Goal: Task Accomplishment & Management: Manage account settings

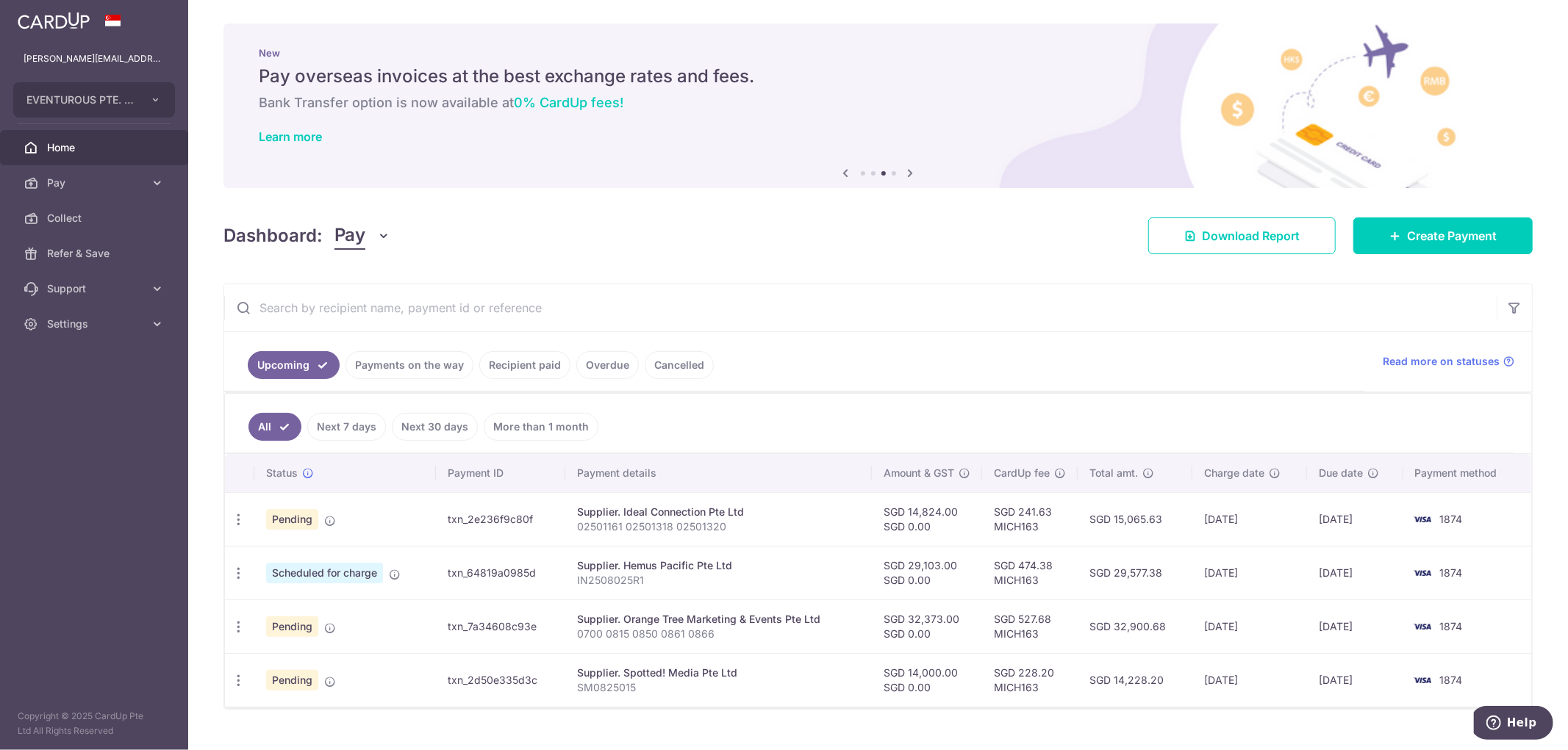
scroll to position [30, 0]
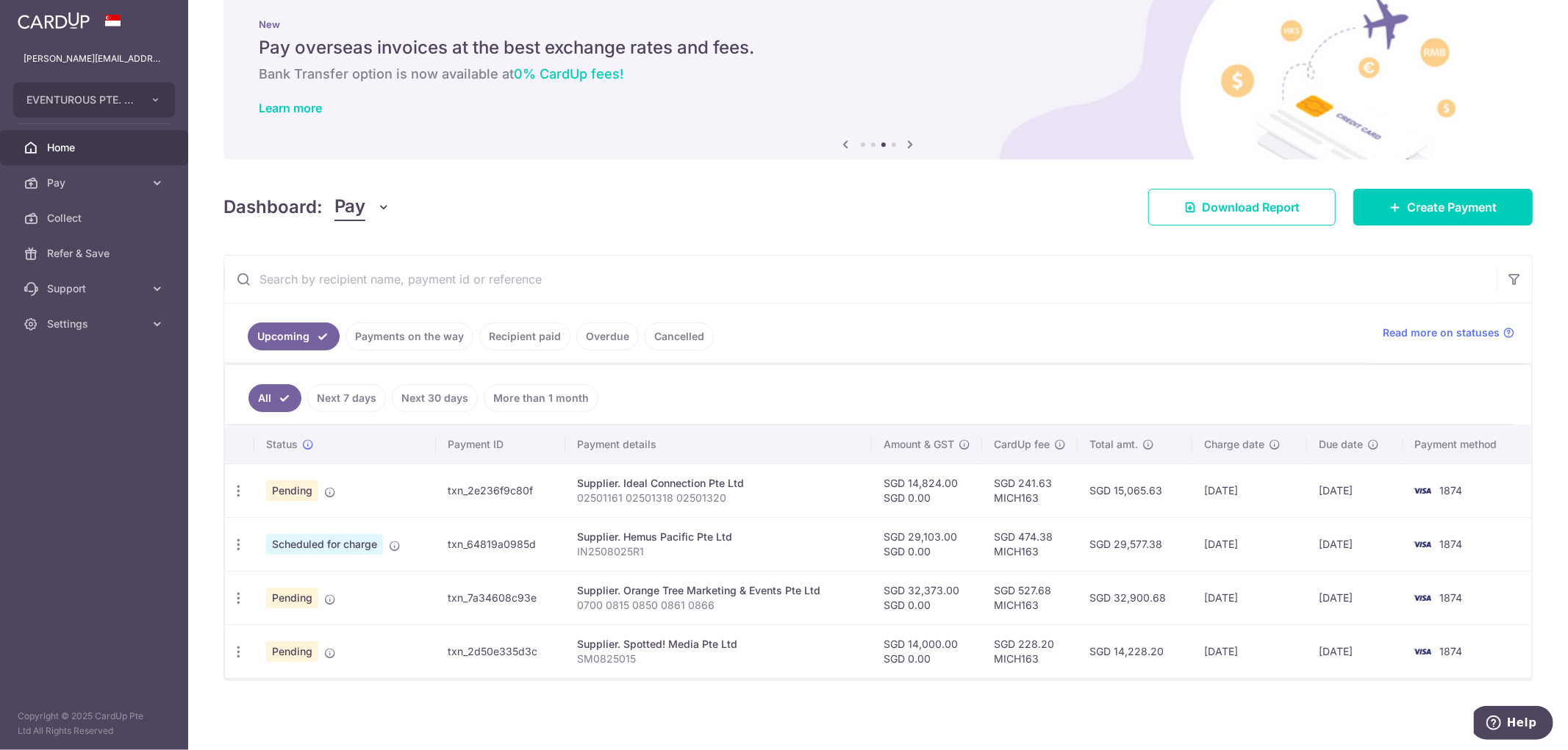
click at [399, 338] on link "Payments on the way" at bounding box center [410, 336] width 128 height 28
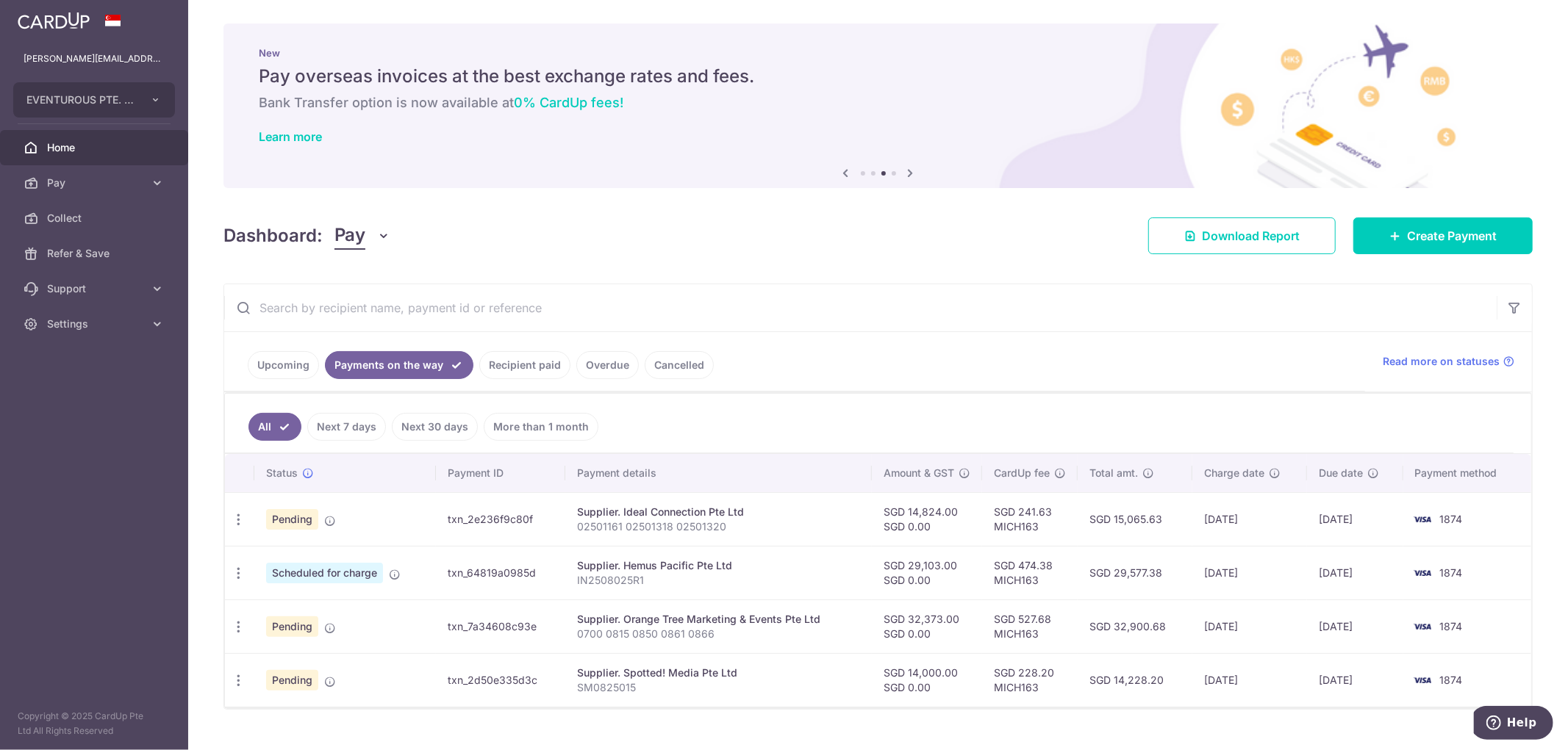
click at [289, 377] on link "Upcoming" at bounding box center [283, 364] width 71 height 28
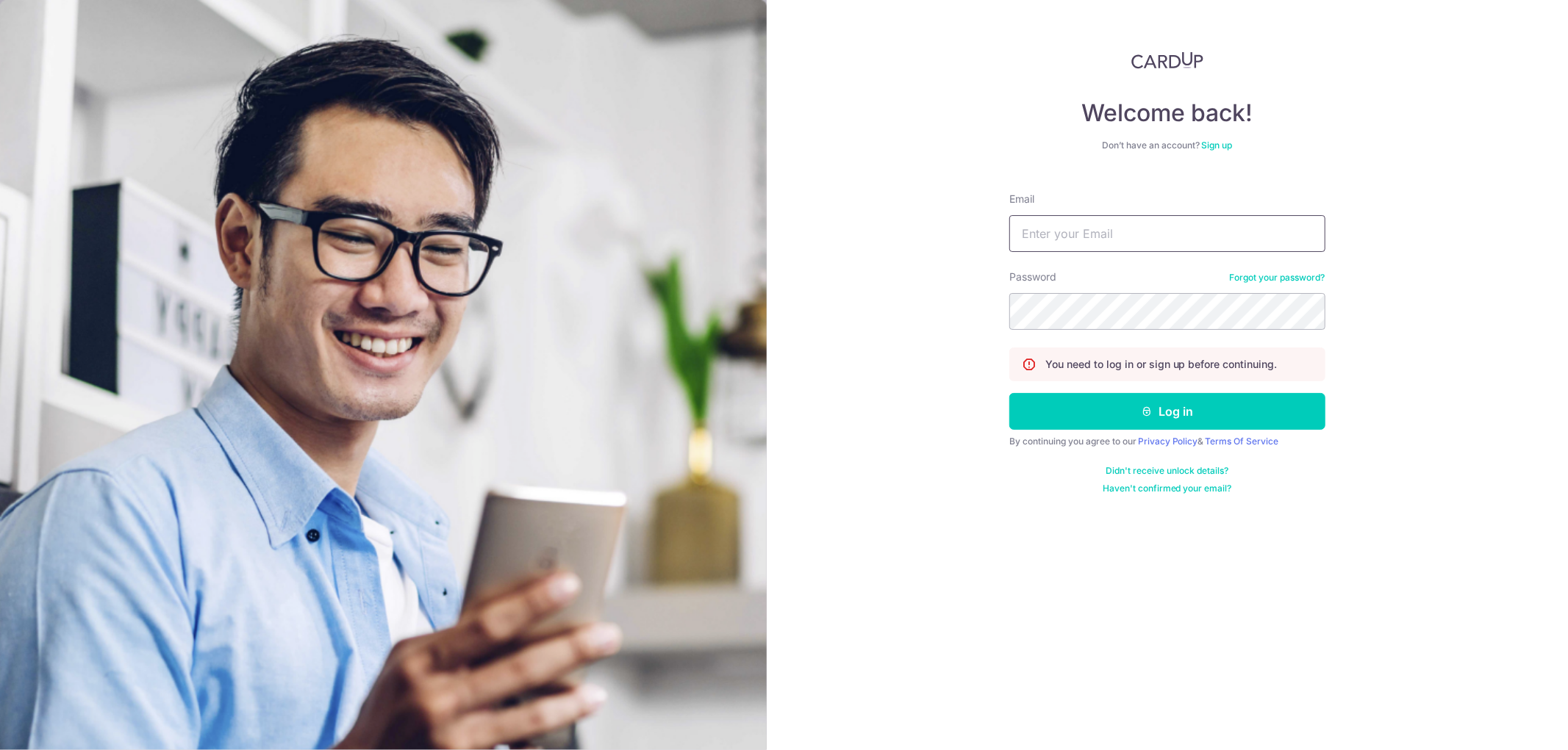
click at [1117, 220] on input "Email" at bounding box center [1168, 233] width 316 height 36
type input "[PERSON_NAME][EMAIL_ADDRESS][DOMAIN_NAME]"
click at [1010, 393] on button "Log in" at bounding box center [1168, 411] width 316 height 36
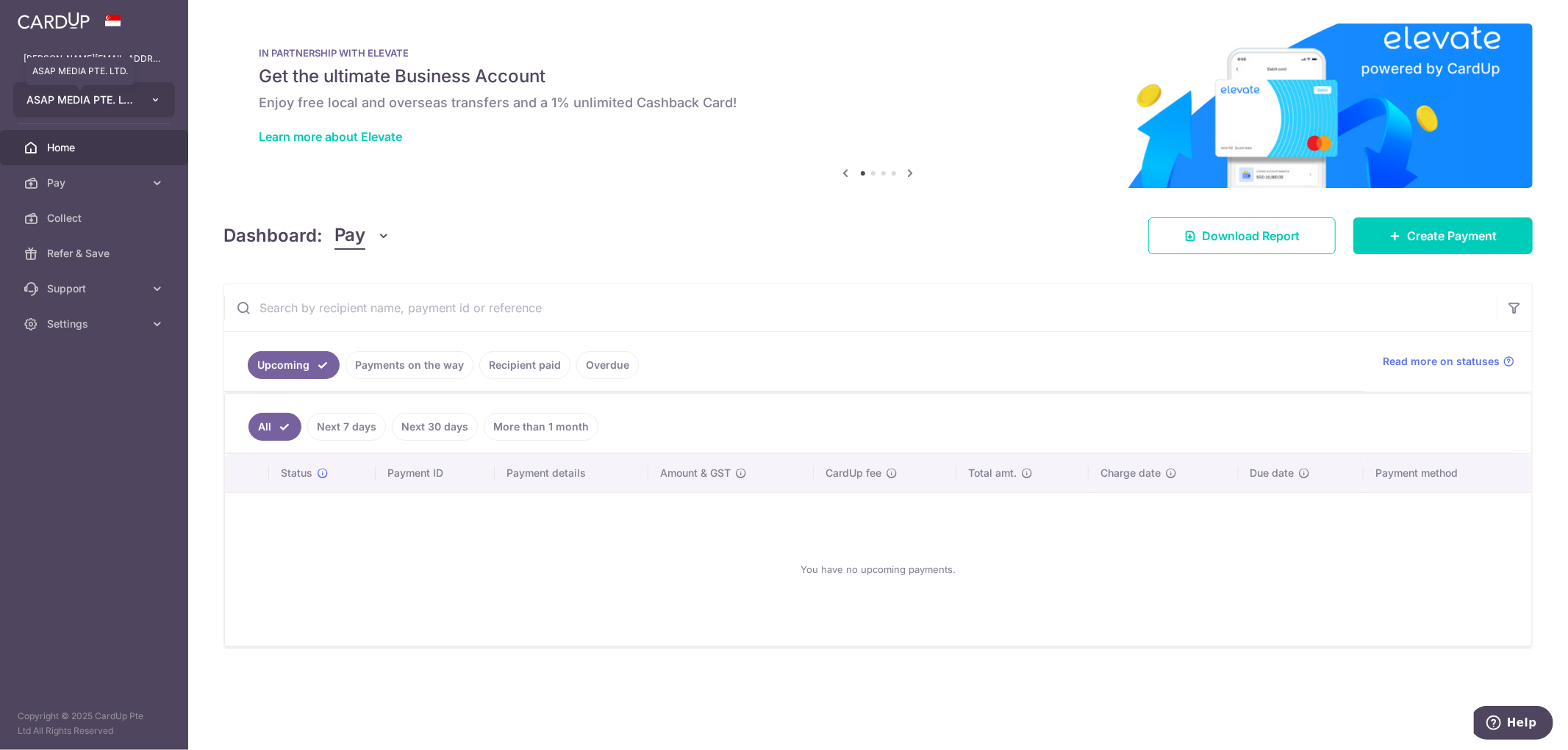
click at [127, 96] on span "ASAP MEDIA PTE. LTD." at bounding box center [81, 100] width 109 height 15
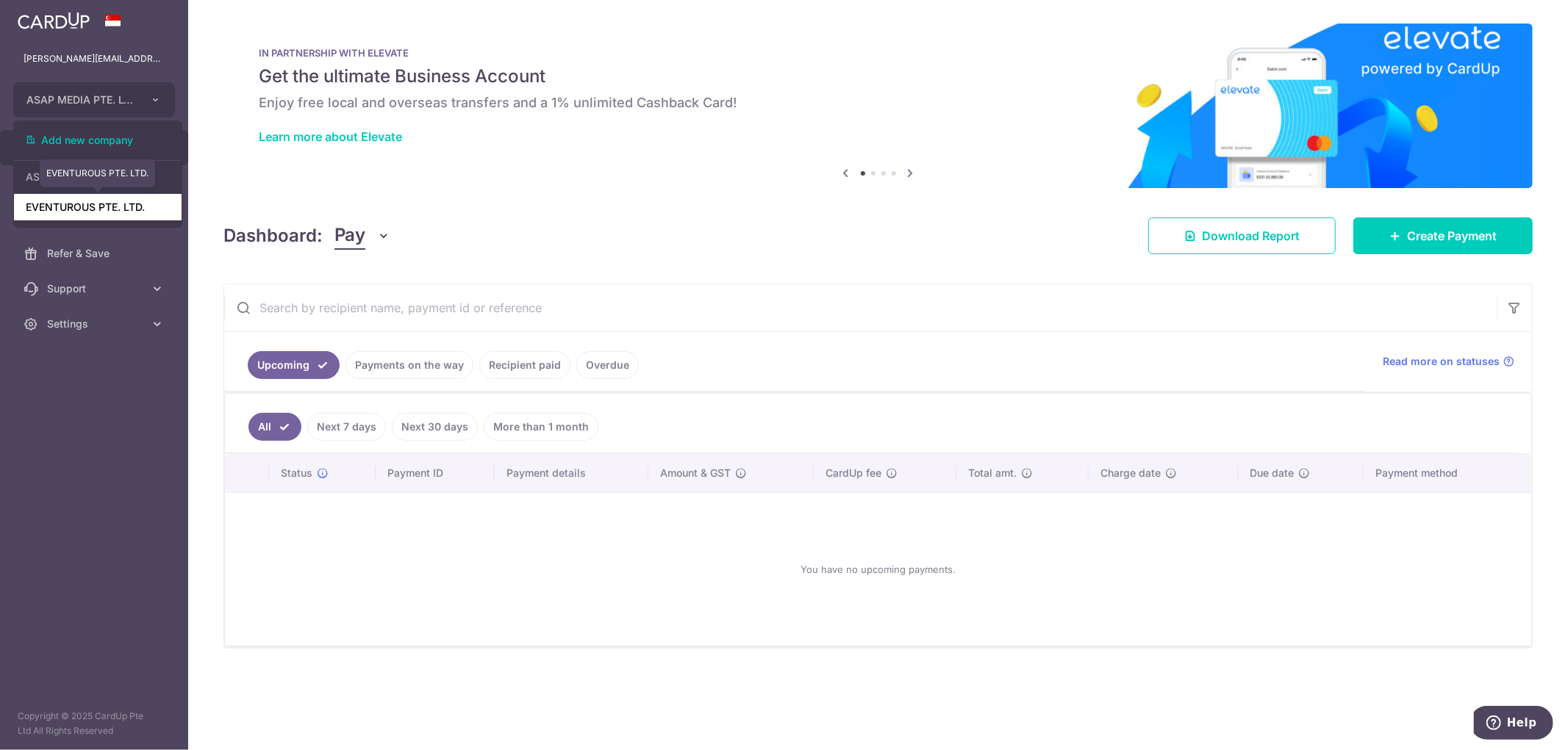
click at [86, 211] on link "EVENTUROUS PTE. LTD." at bounding box center [98, 206] width 168 height 26
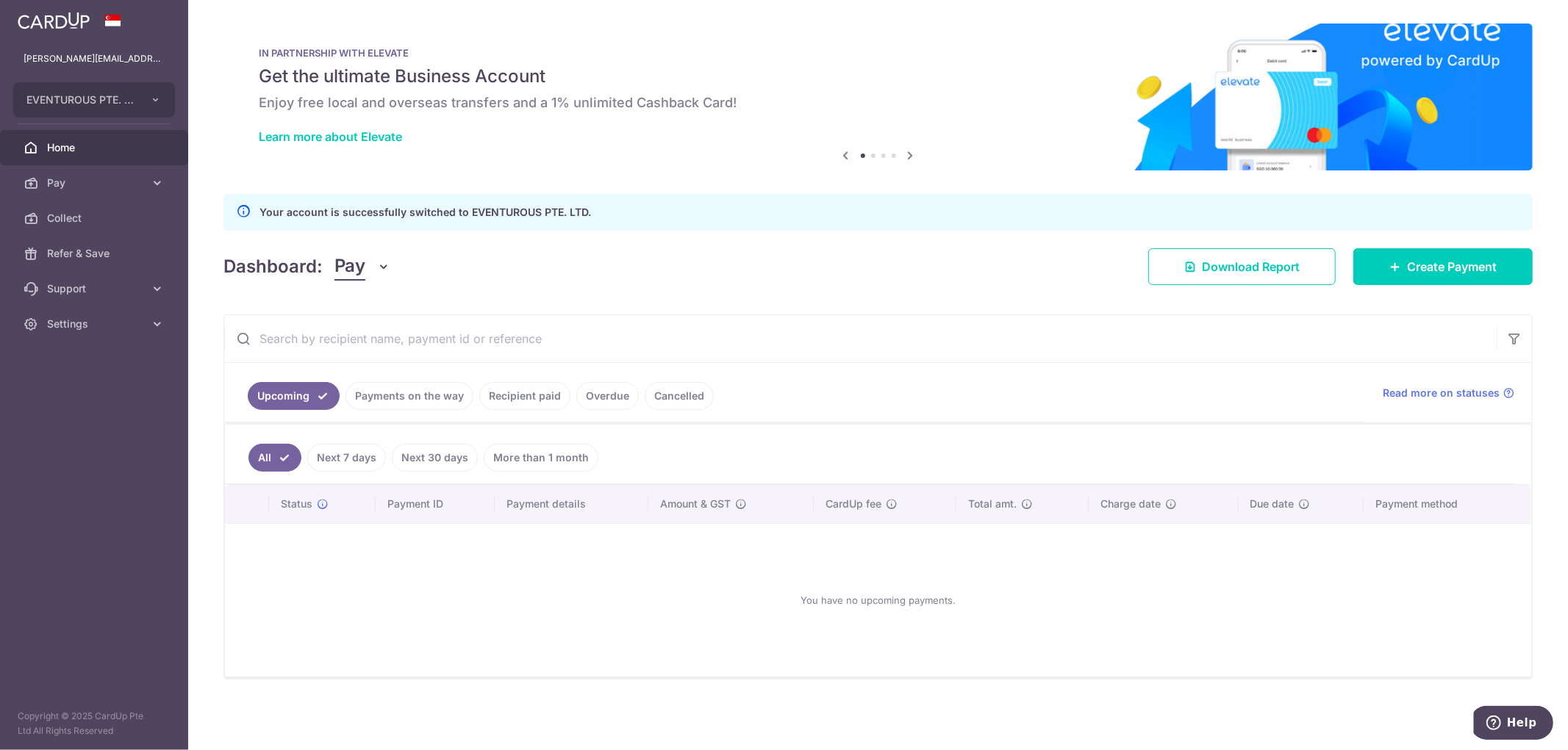
click at [415, 403] on link "Payments on the way" at bounding box center [410, 396] width 128 height 28
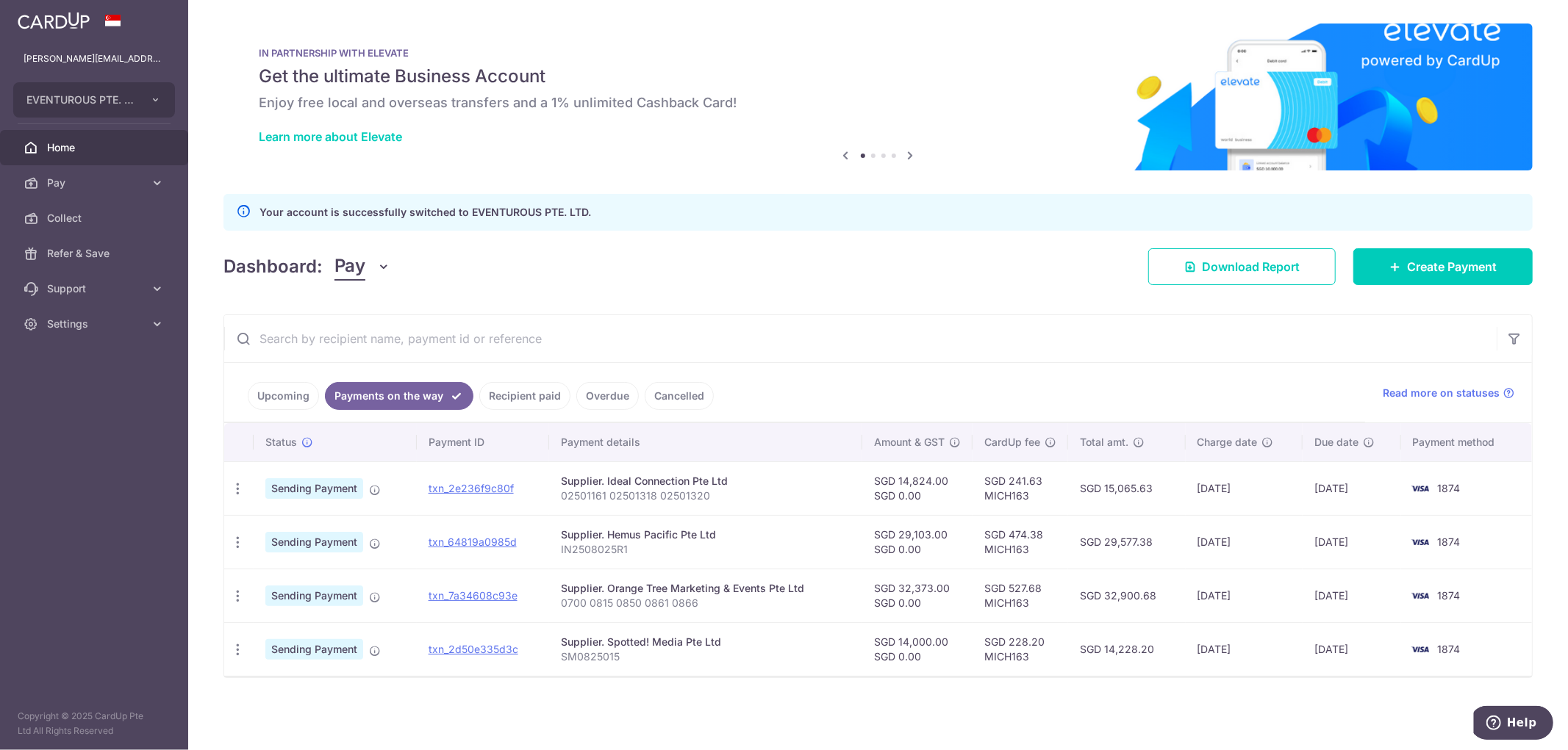
click at [530, 400] on link "Recipient paid" at bounding box center [524, 396] width 91 height 28
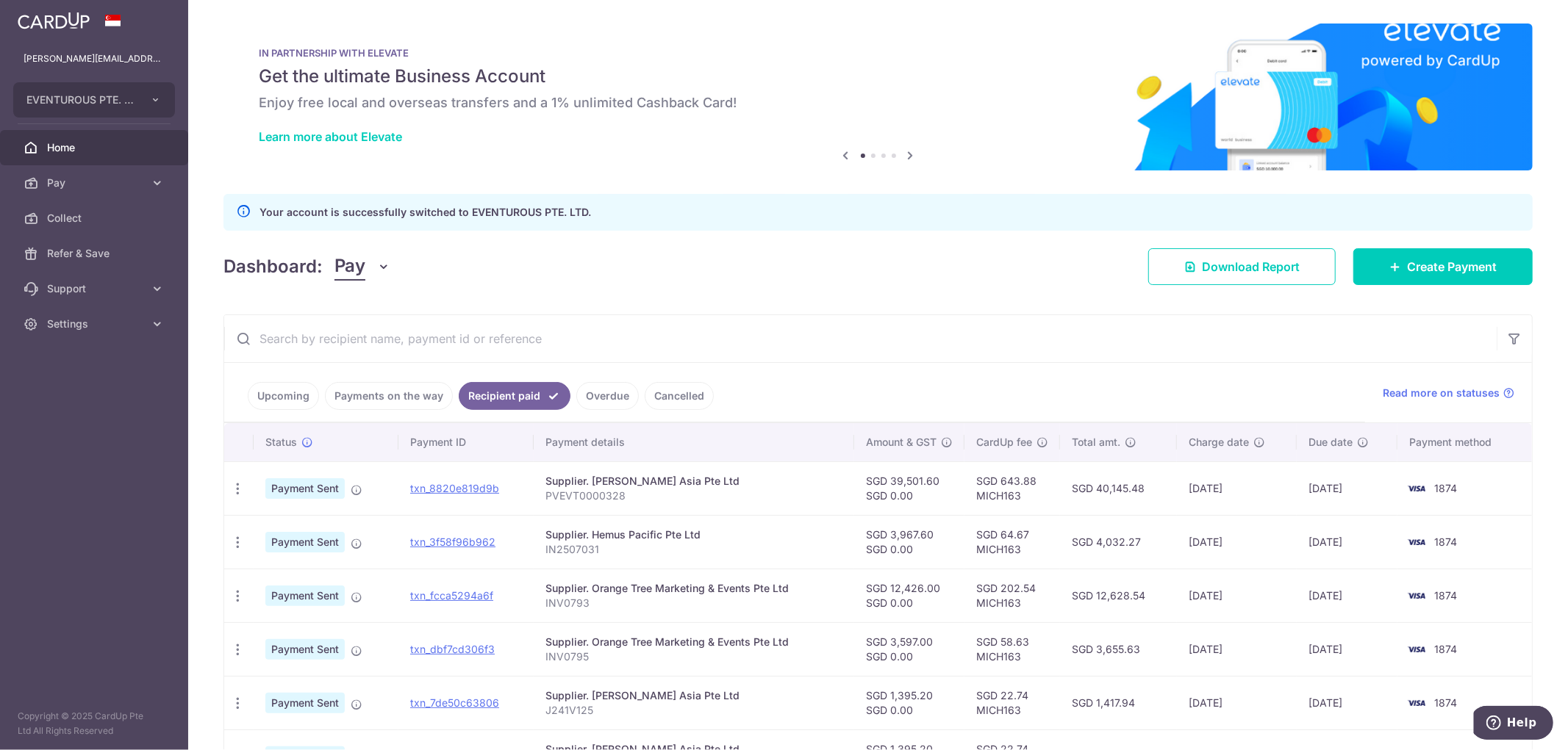
scroll to position [356, 0]
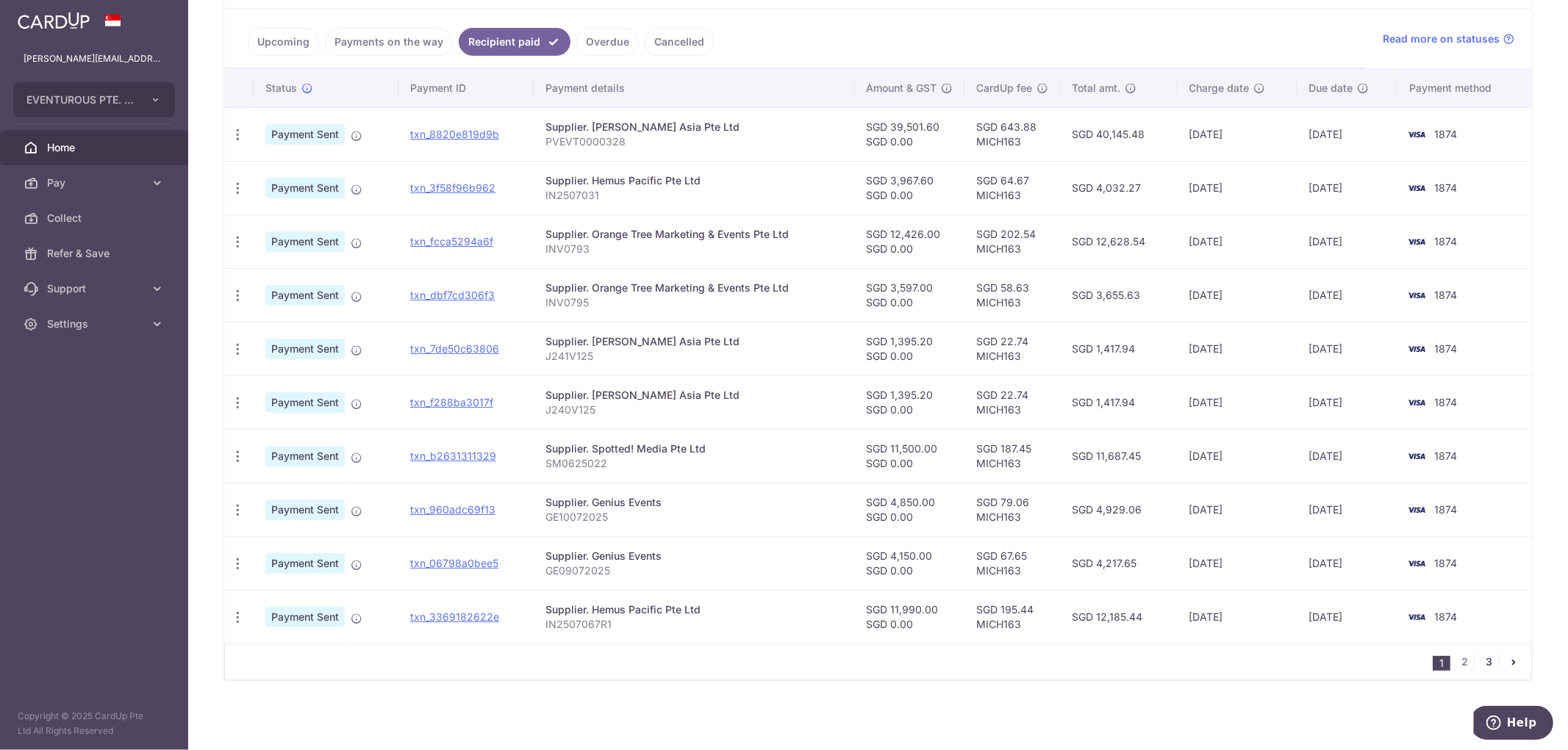
click at [1481, 656] on link "3" at bounding box center [1490, 662] width 17 height 17
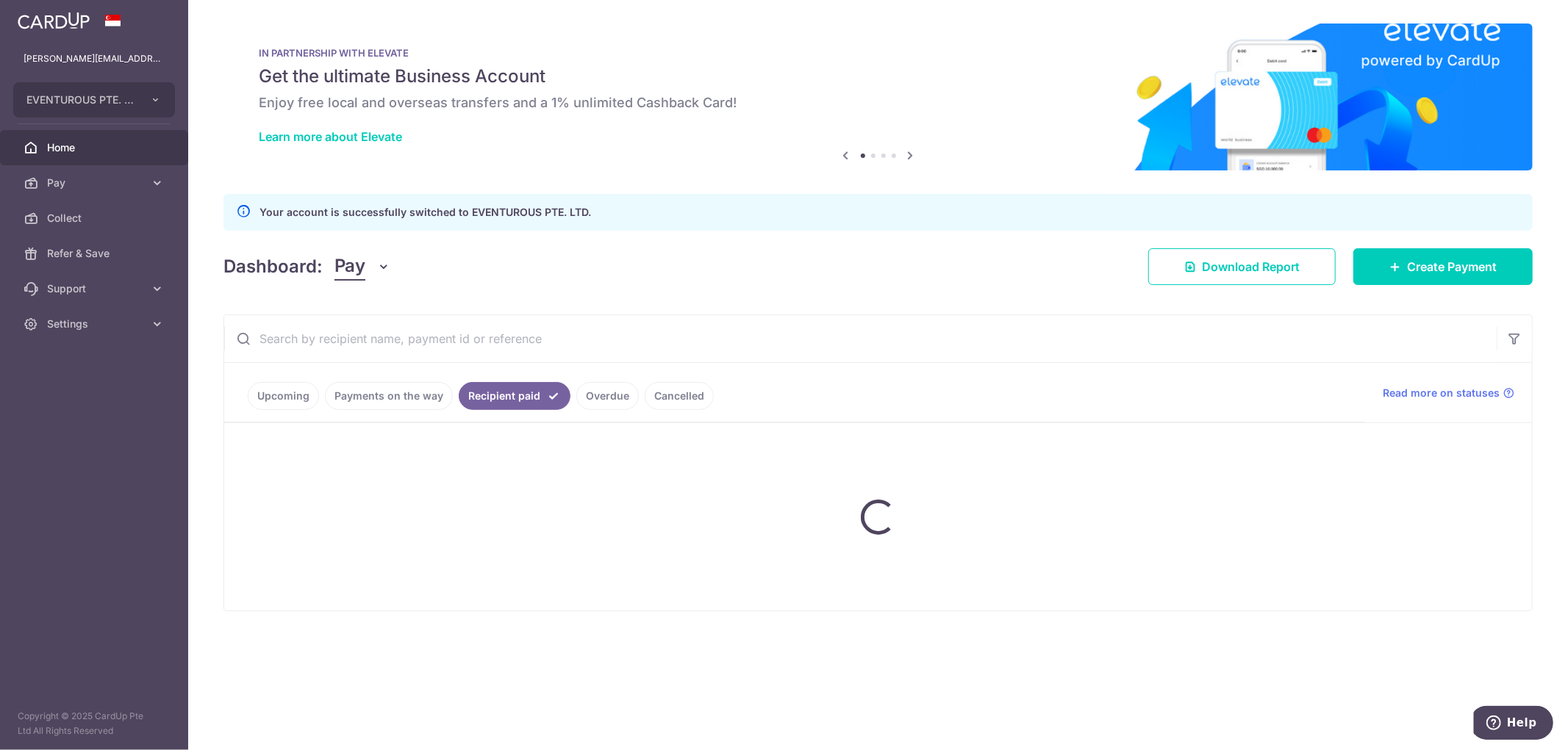
scroll to position [0, 0]
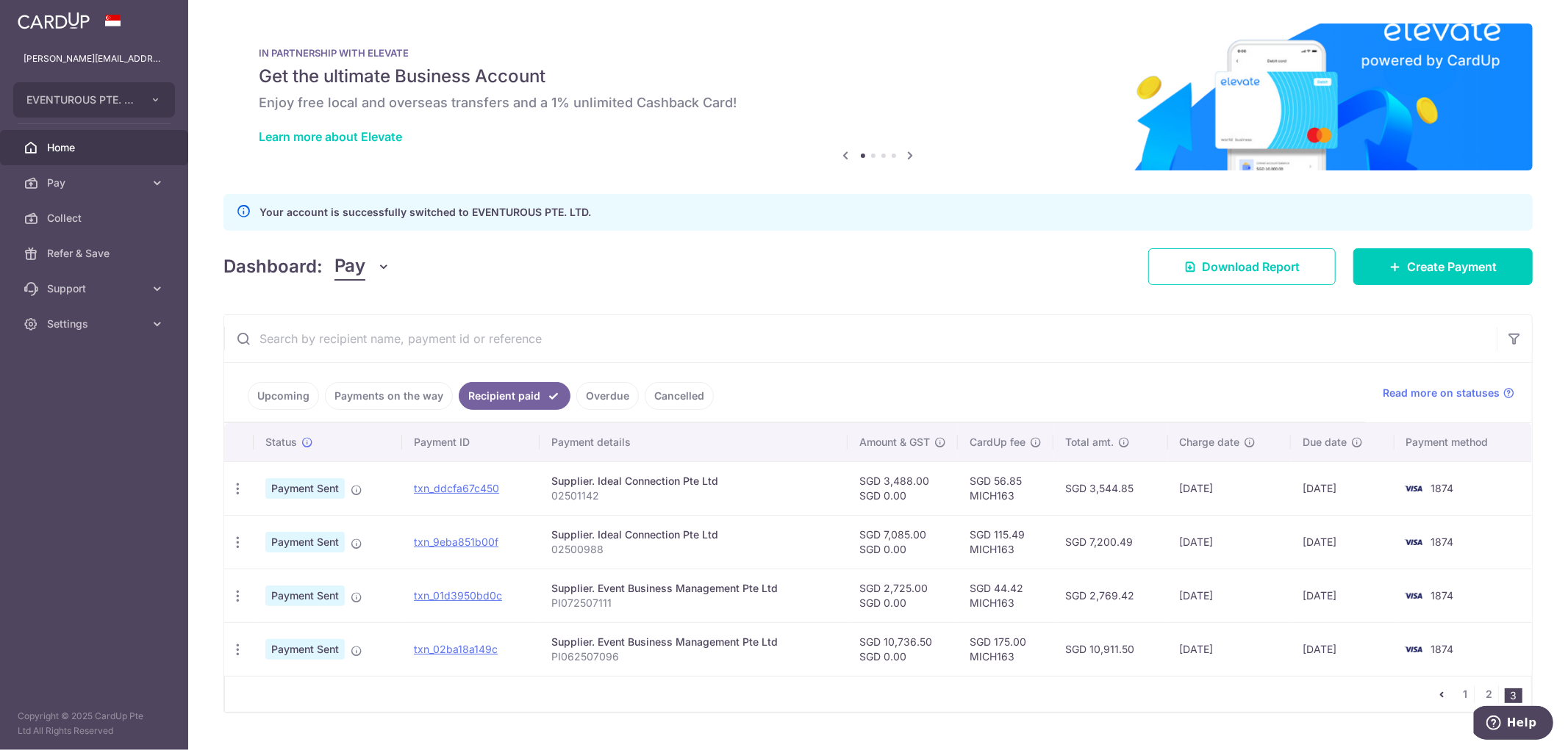
click at [365, 392] on link "Payments on the way" at bounding box center [389, 396] width 128 height 28
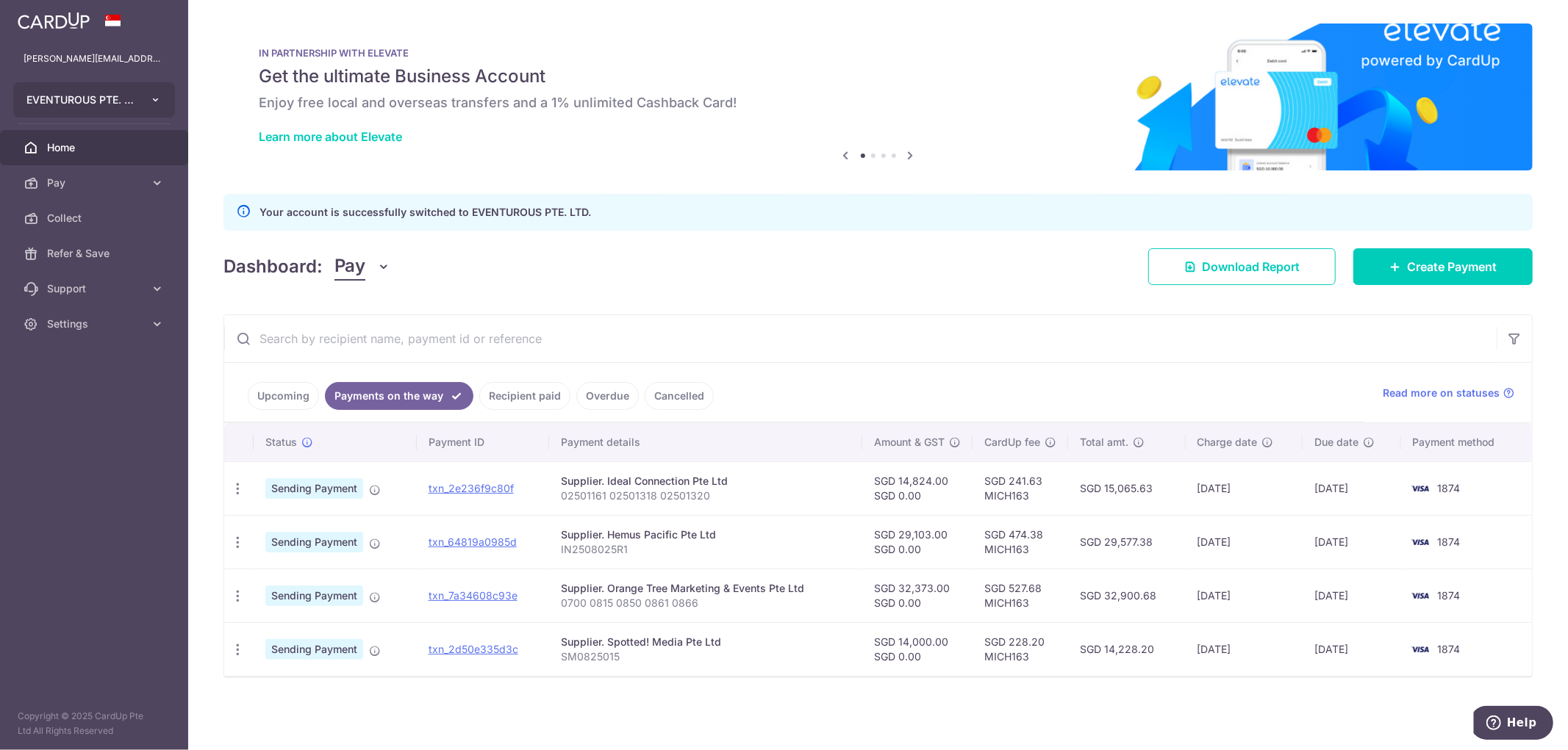
click at [152, 100] on icon "button" at bounding box center [156, 100] width 12 height 12
click at [103, 463] on aside "michellelim@asapmedia.com.sg EVENTUROUS PTE. LTD. Add new company ASAP MEDIA PT…" at bounding box center [94, 375] width 188 height 750
click at [155, 323] on icon at bounding box center [157, 324] width 15 height 15
click at [89, 393] on span "Logout" at bounding box center [96, 394] width 97 height 15
